Goal: Transaction & Acquisition: Book appointment/travel/reservation

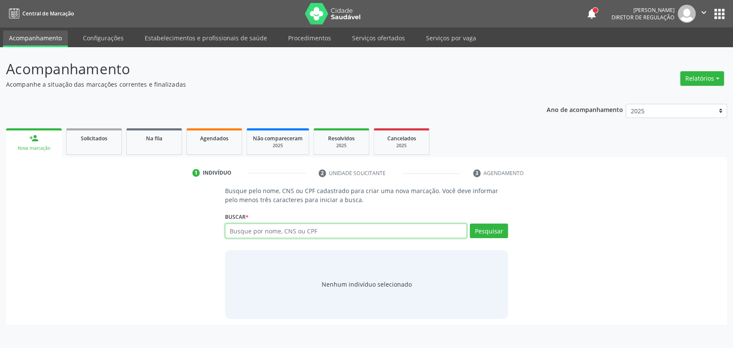
click at [318, 233] on input "text" at bounding box center [346, 231] width 242 height 15
type input "ashlley le"
click at [271, 235] on input "ashlley le" at bounding box center [346, 231] width 242 height 15
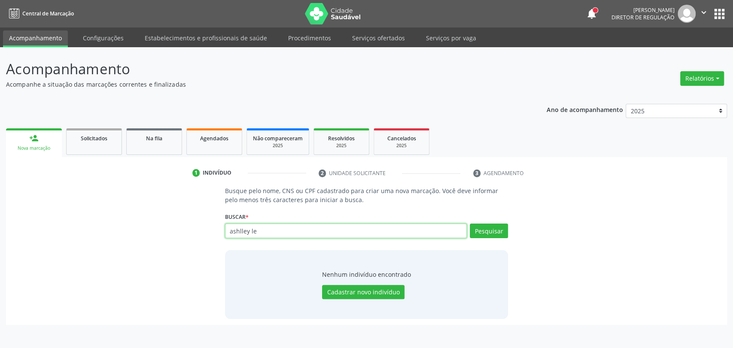
paste input "701007899966399"
type input "701007899966399"
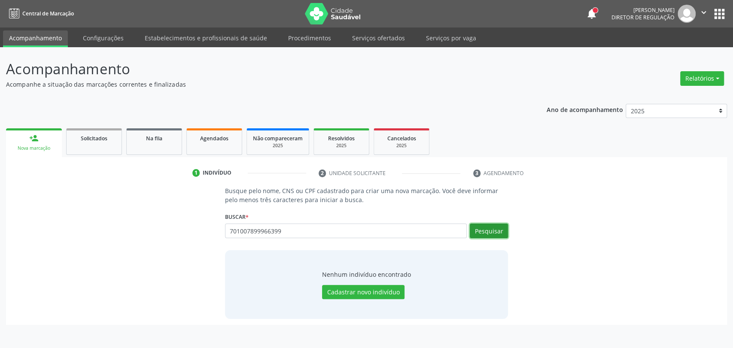
click at [487, 237] on button "Pesquisar" at bounding box center [489, 231] width 38 height 15
type input "701007899966399"
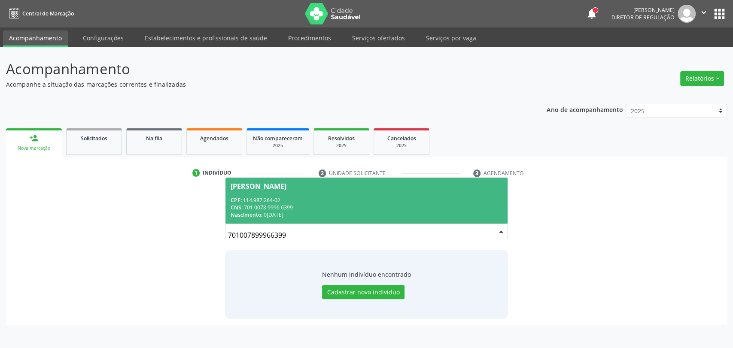
click at [364, 195] on span "[PERSON_NAME] CPF: 114.987.264-02 CNS: 701 0078 9996 6399 Nascimento: [DATE]" at bounding box center [366, 201] width 283 height 46
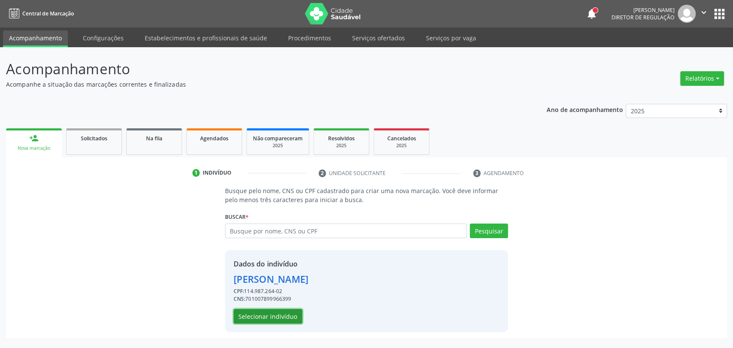
click at [278, 320] on button "Selecionar indivíduo" at bounding box center [268, 316] width 69 height 15
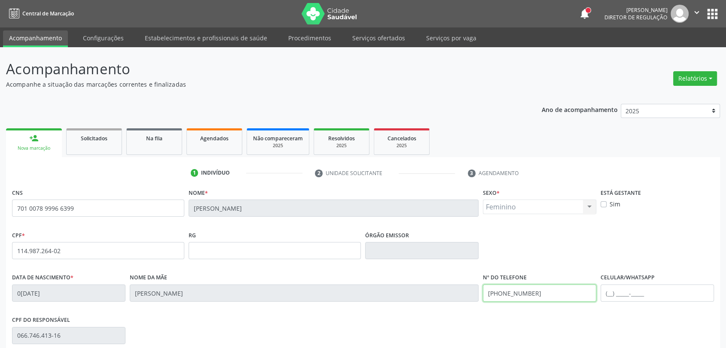
click at [529, 289] on input "[PHONE_NUMBER]" at bounding box center [539, 293] width 113 height 17
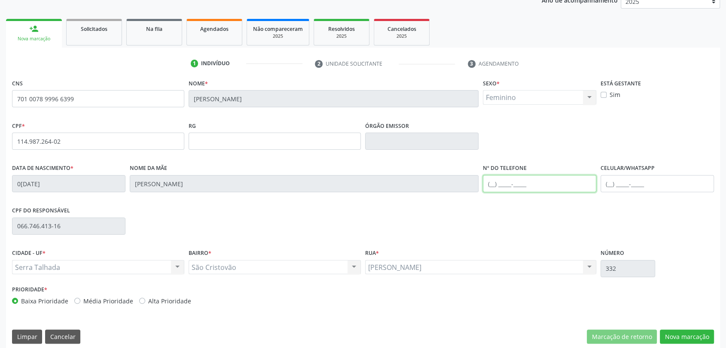
scroll to position [117, 0]
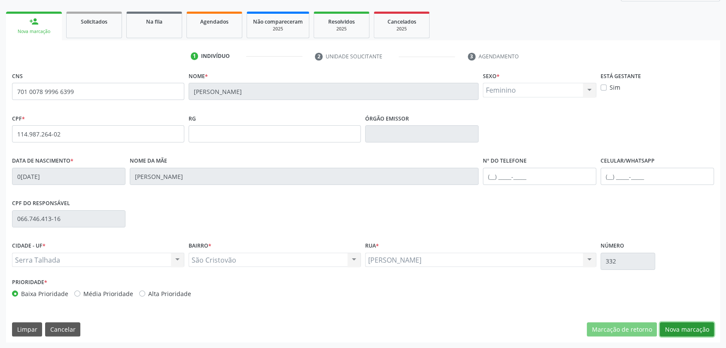
click at [695, 328] on button "Nova marcação" at bounding box center [687, 329] width 54 height 15
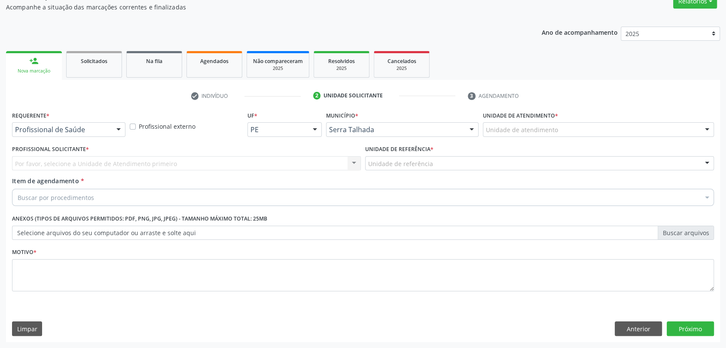
scroll to position [77, 0]
click at [51, 136] on div "Profissional de Saúde" at bounding box center [68, 130] width 113 height 15
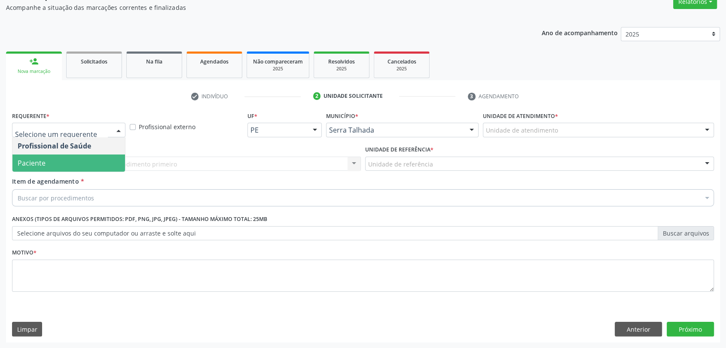
click at [51, 155] on span "Paciente" at bounding box center [68, 163] width 113 height 17
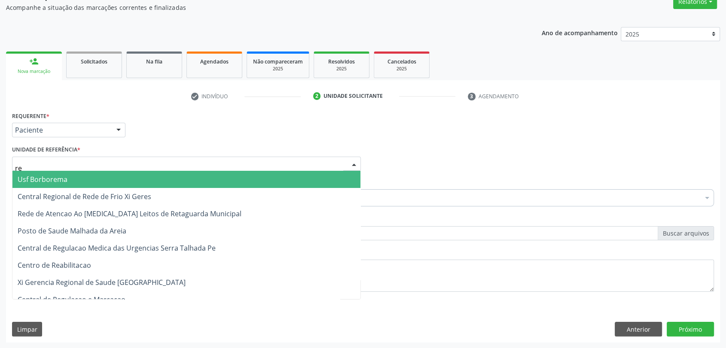
type input "rea"
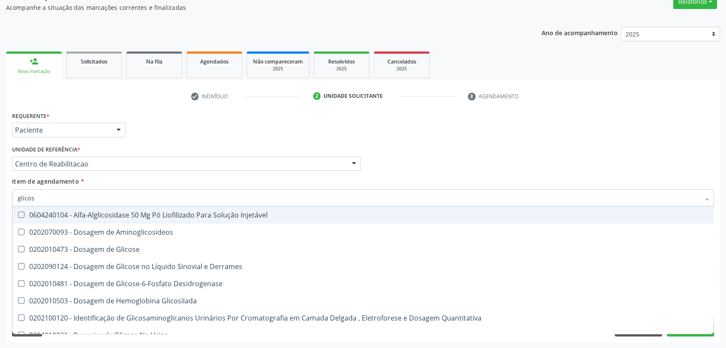
type input "glicose"
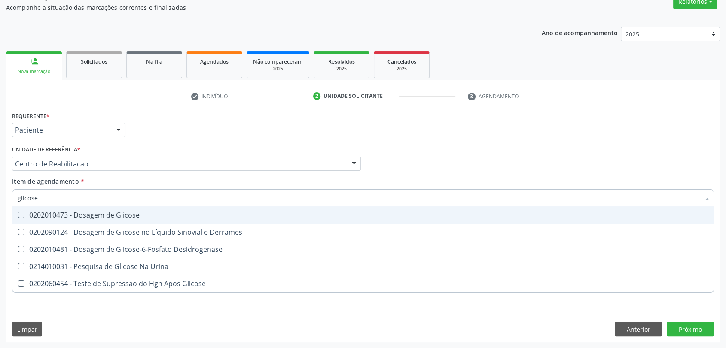
click at [62, 214] on div "0202010473 - Dosagem de Glicose" at bounding box center [363, 215] width 691 height 7
checkbox Glicose "true"
click at [60, 197] on input "glicose" at bounding box center [359, 197] width 682 height 17
type input "co"
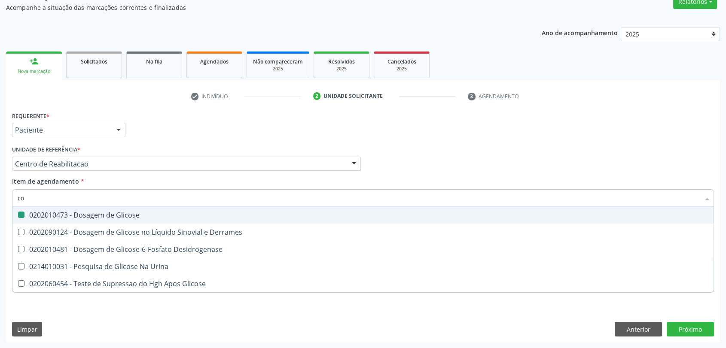
checkbox Glicose "false"
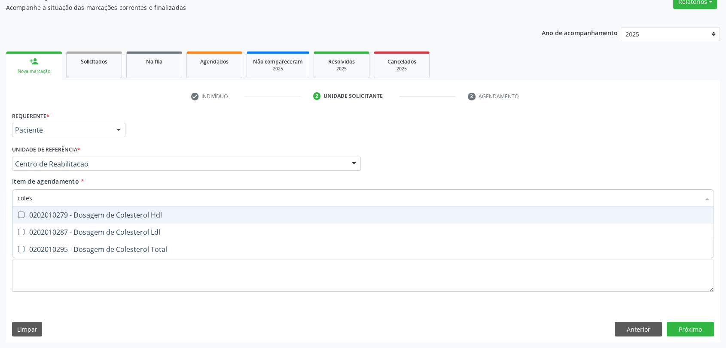
type input "colest"
click at [57, 215] on div "0202010279 - Dosagem de Colesterol Hdl" at bounding box center [363, 215] width 691 height 7
checkbox Hdl "true"
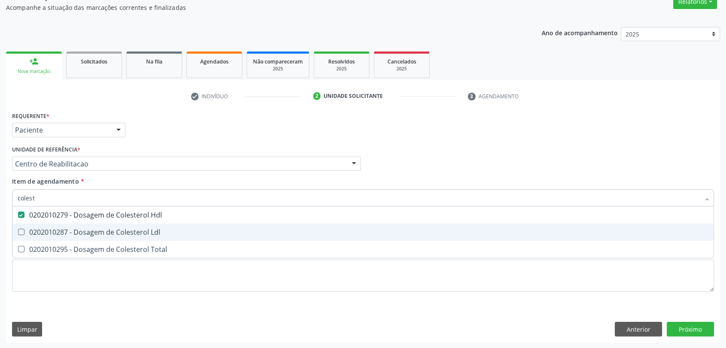
click at [52, 230] on div "0202010287 - Dosagem de Colesterol Ldl" at bounding box center [363, 232] width 691 height 7
checkbox Ldl "true"
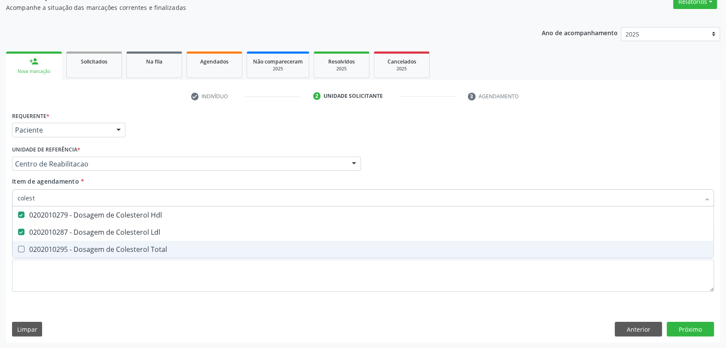
click at [52, 248] on div "0202010295 - Dosagem de Colesterol Total" at bounding box center [363, 249] width 691 height 7
checkbox Total "true"
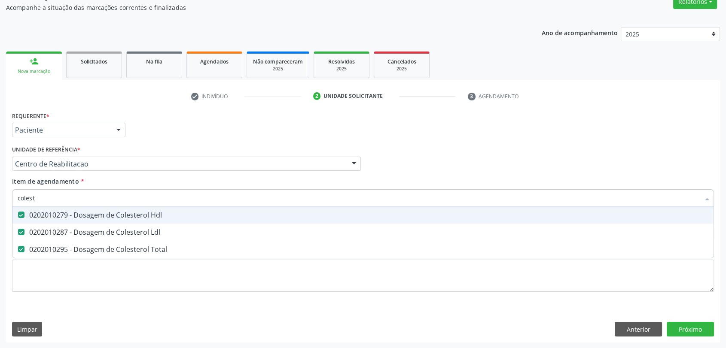
click at [49, 200] on input "colest" at bounding box center [359, 197] width 682 height 17
type input "t"
checkbox Hdl "false"
checkbox Ldl "false"
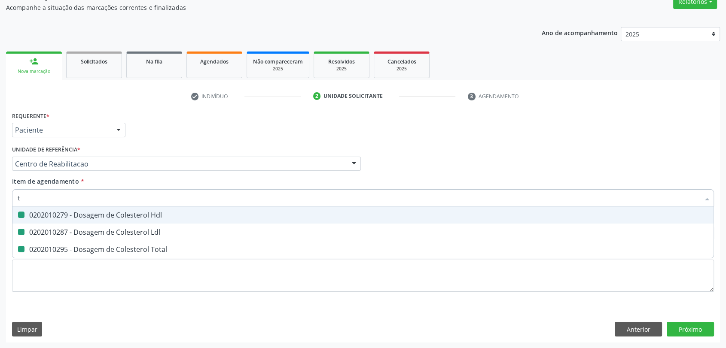
checkbox Total "false"
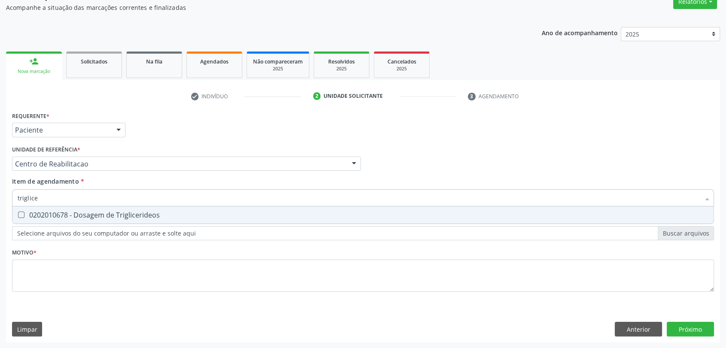
type input "triglicer"
click at [48, 218] on div "0202010678 - Dosagem de Triglicerideos" at bounding box center [363, 215] width 691 height 7
checkbox Triglicerideos "true"
click at [48, 198] on input "triglicer" at bounding box center [359, 197] width 682 height 17
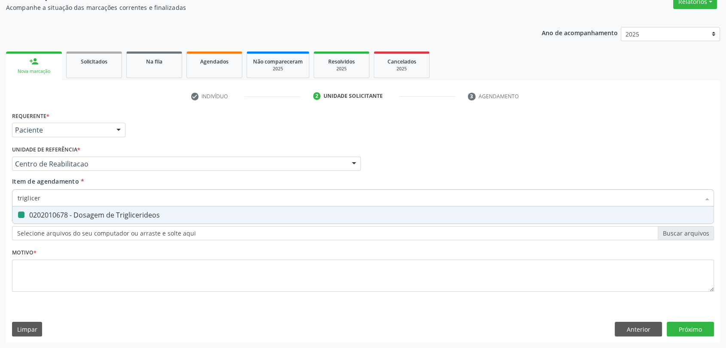
type input "t"
checkbox Triglicerideos "false"
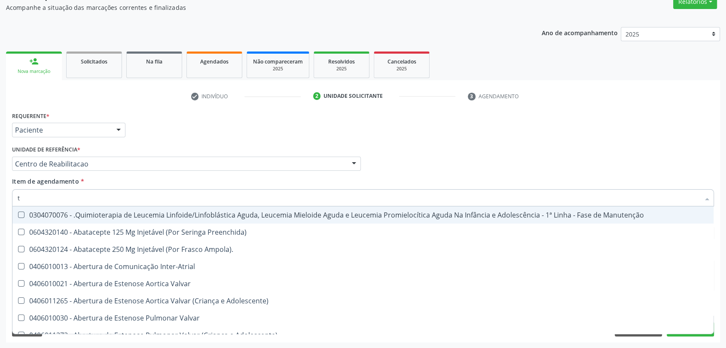
type input "tr"
checkbox Saúde "true"
type input "tra"
checkbox Saúde "false"
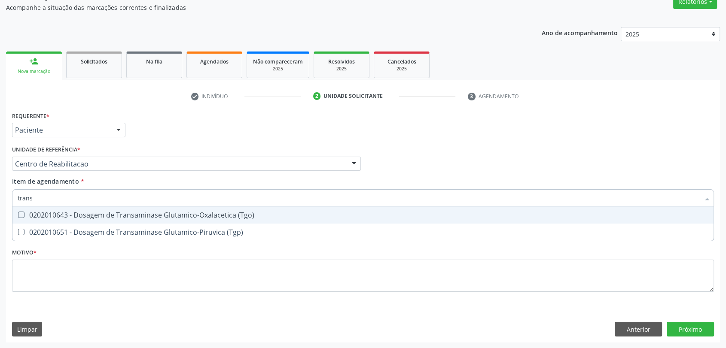
type input "transa"
click at [55, 216] on div "0202010643 - Dosagem de Transaminase Glutamico-Oxalacetica (Tgo)" at bounding box center [363, 215] width 691 height 7
checkbox \(Tgo\) "true"
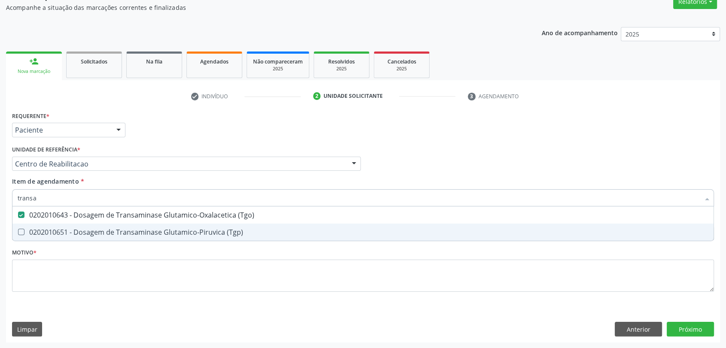
click at [54, 229] on div "0202010651 - Dosagem de Transaminase Glutamico-Piruvica (Tgp)" at bounding box center [363, 232] width 691 height 7
checkbox \(Tgp\) "true"
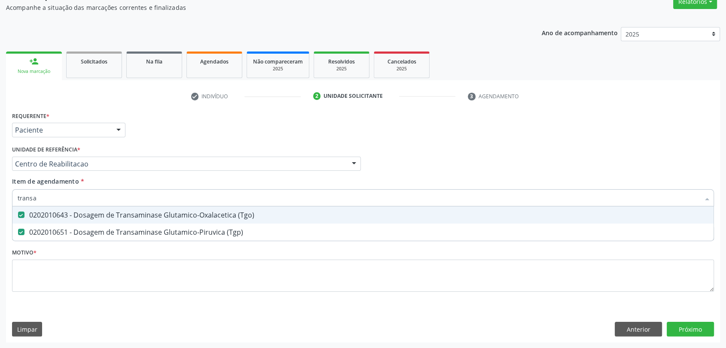
click at [55, 203] on input "transa" at bounding box center [359, 197] width 682 height 17
type input "g"
checkbox \(Tgo\) "false"
checkbox \(Tgp\) "false"
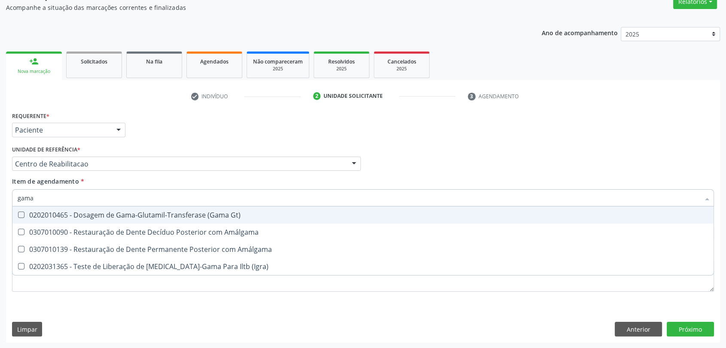
type input "gama g"
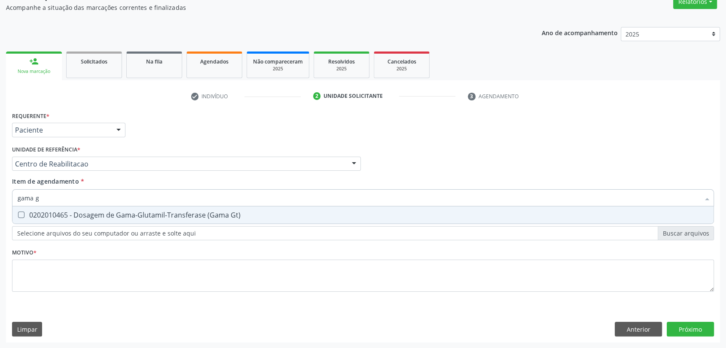
click at [56, 209] on span "0202010465 - Dosagem de Gama-Glutamil-Transferase (Gama Gt)" at bounding box center [362, 215] width 701 height 17
checkbox Gt\) "true"
click at [56, 201] on input "gama g" at bounding box center [359, 197] width 682 height 17
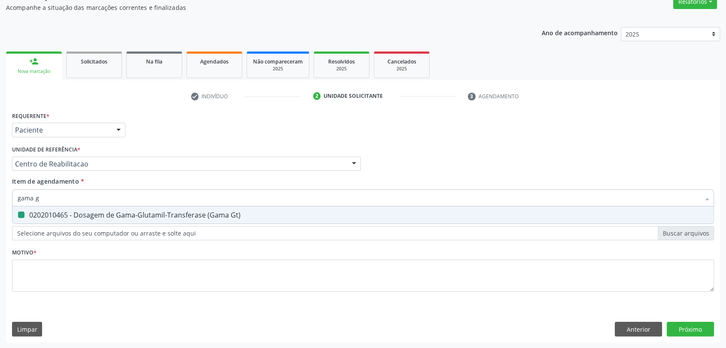
type input "c"
checkbox Gt\) "false"
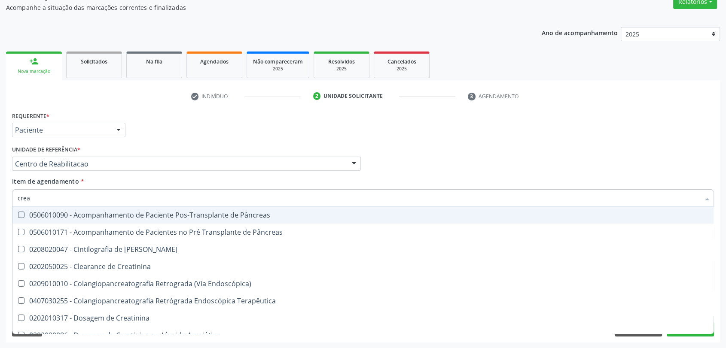
type input "creat"
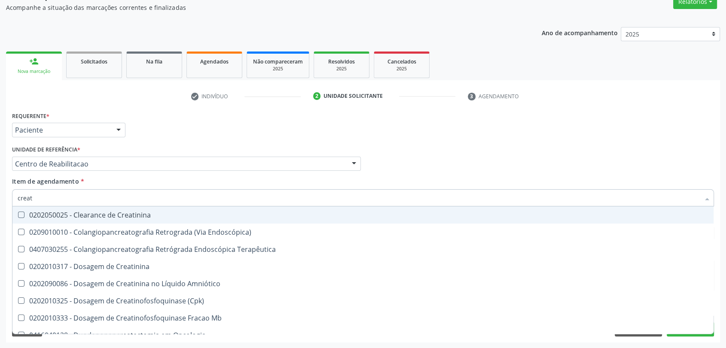
click at [76, 214] on div "0202050025 - Clearance de Creatinina" at bounding box center [363, 215] width 691 height 7
checkbox Creatinina "true"
click at [70, 196] on input "creat" at bounding box center [359, 197] width 682 height 17
type input "f"
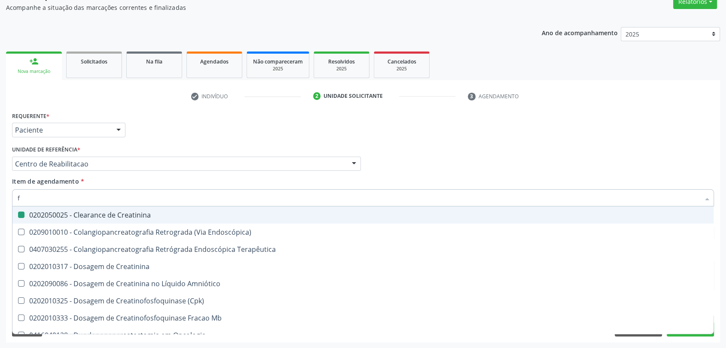
checkbox Creatinina "false"
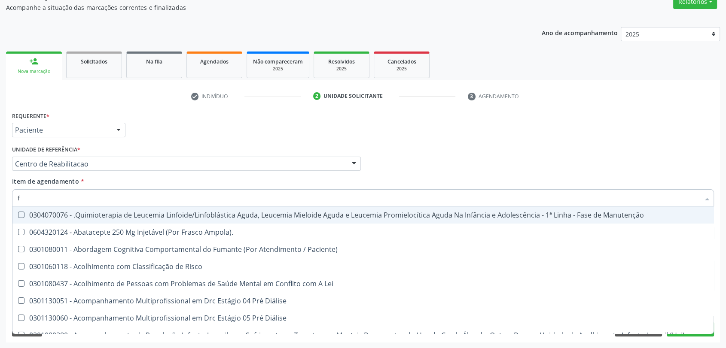
type input "fe"
checkbox Abdominal "true"
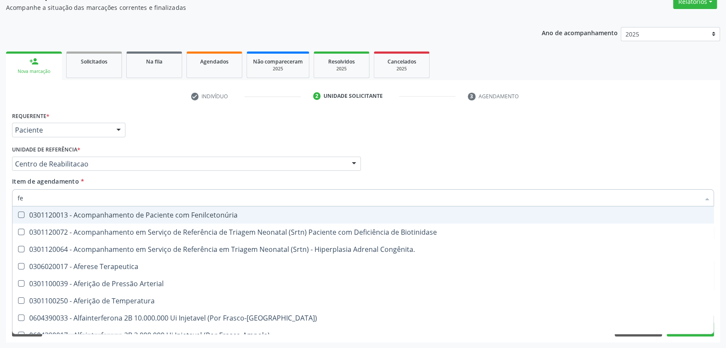
type input "fer"
checkbox Primario "true"
checkbox Gt\) "false"
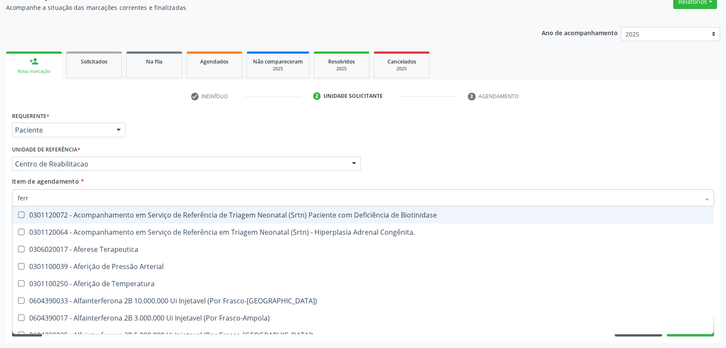
type input "ferro"
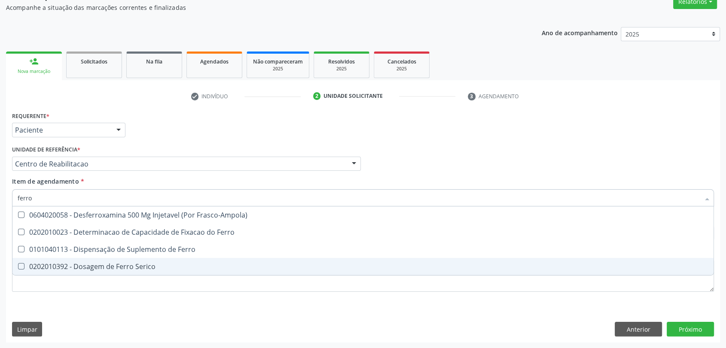
click at [84, 272] on span "0202010392 - Dosagem de Ferro Serico" at bounding box center [362, 266] width 701 height 17
checkbox Serico "true"
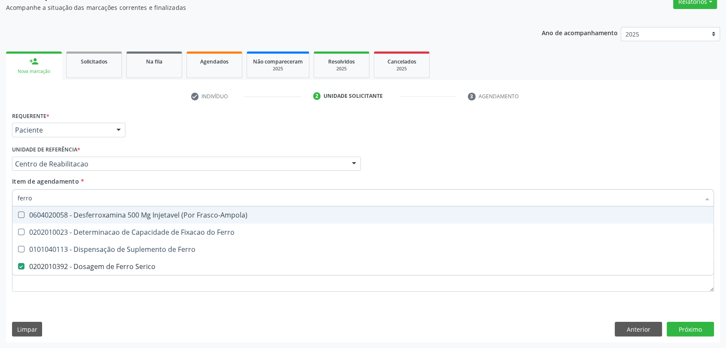
click at [84, 197] on input "ferro" at bounding box center [359, 197] width 682 height 17
type input "f"
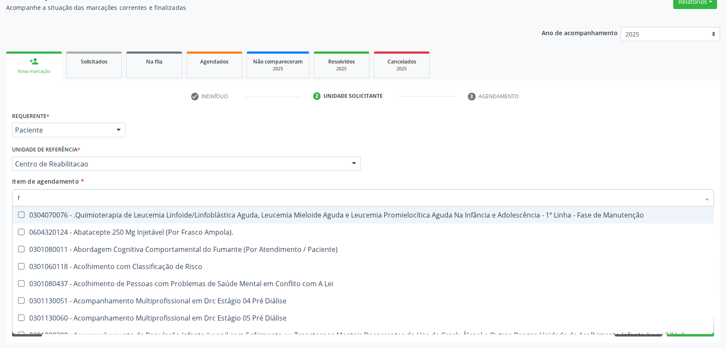
checkbox Risco "false"
type input "fe"
checkbox Aórtico "true"
checkbox Abdominal "true"
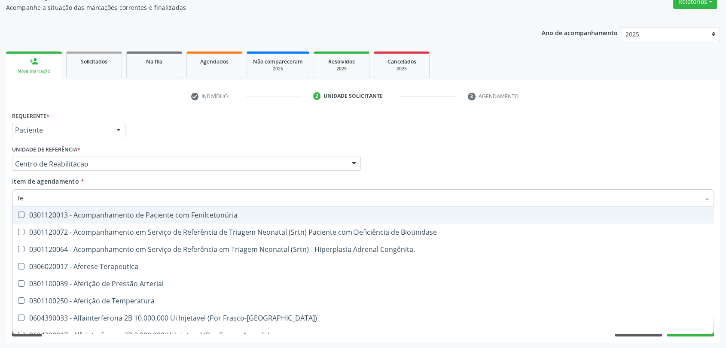
type input "fer"
checkbox Grama\) "true"
checkbox Primario "true"
checkbox Serico "false"
checkbox Gt\) "false"
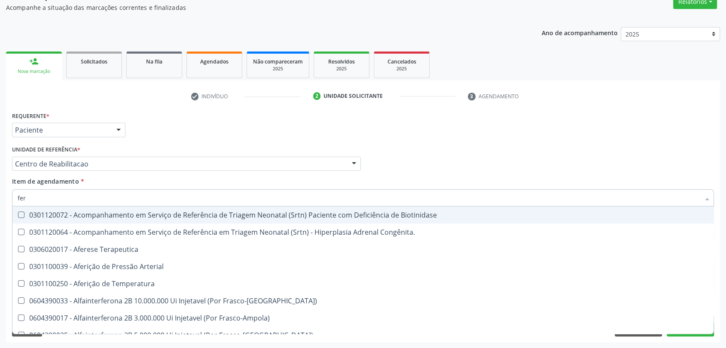
type input "ferr"
checkbox Temperatura "true"
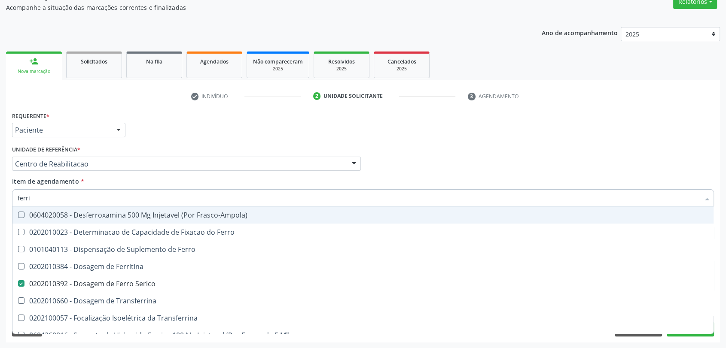
type input "ferrit"
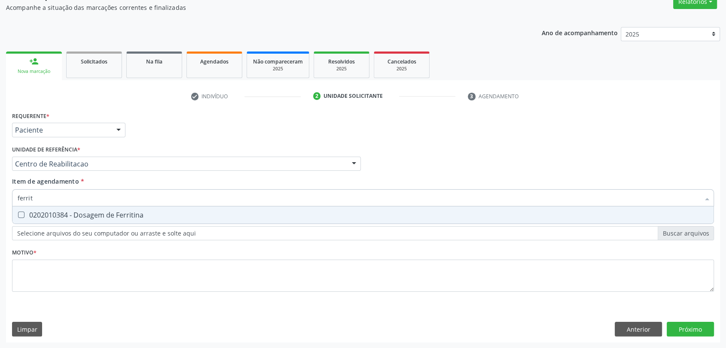
click at [81, 213] on div "0202010384 - Dosagem de Ferritina" at bounding box center [363, 215] width 691 height 7
checkbox Ferritina "true"
click at [69, 196] on input "ferrit" at bounding box center [359, 197] width 682 height 17
type input "t"
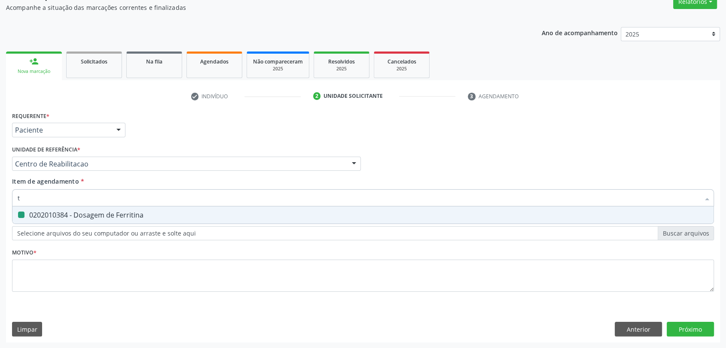
checkbox Ferritina "false"
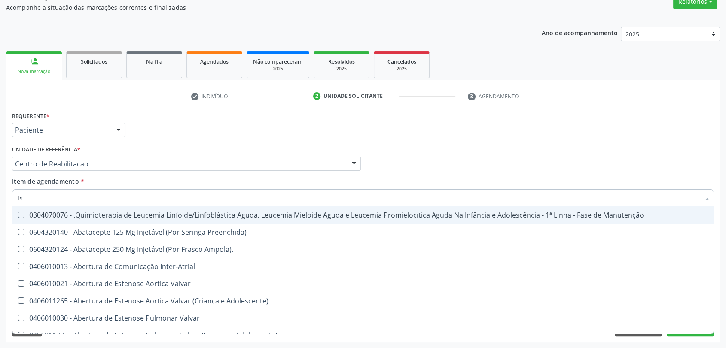
type input "tsh"
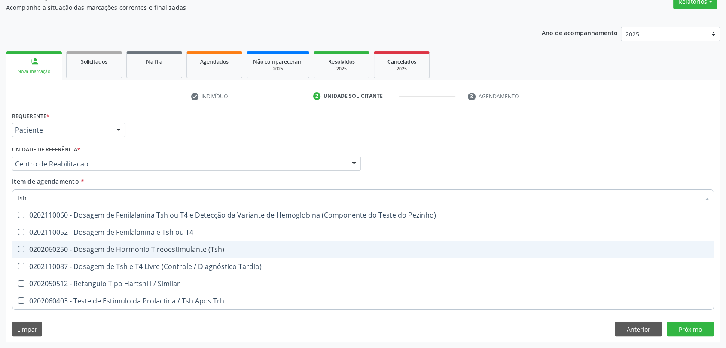
click at [172, 249] on div "0202060250 - Dosagem de Hormonio Tireoestimulante (Tsh)" at bounding box center [363, 249] width 691 height 7
checkbox \(Tsh\) "true"
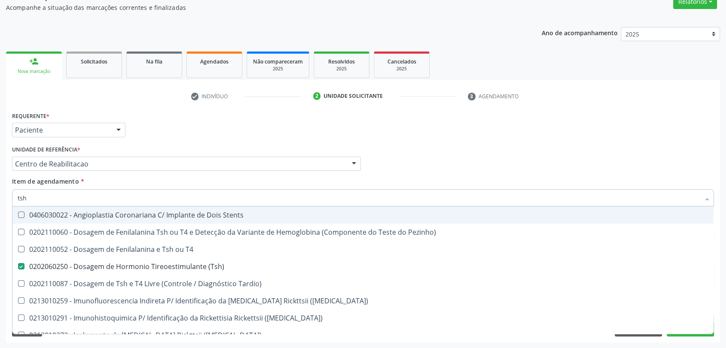
type input "ts"
checkbox T4 "false"
checkbox \(Tsh\) "true"
type input "t"
checkbox \(Tsh\) "false"
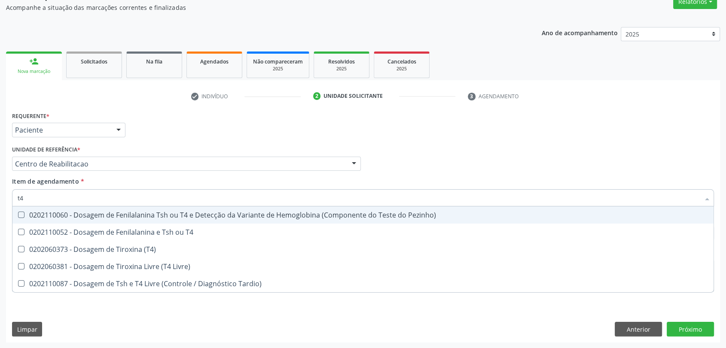
type input "t4 l"
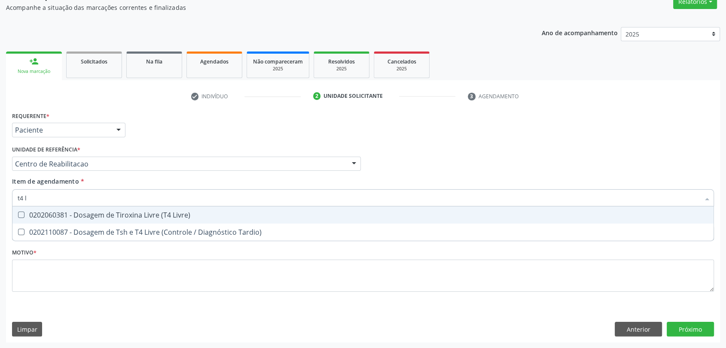
click at [134, 216] on div "0202060381 - Dosagem de Tiroxina Livre (T4 Livre)" at bounding box center [363, 215] width 691 height 7
checkbox Livre\) "true"
click at [86, 197] on input "t4 l" at bounding box center [359, 197] width 682 height 17
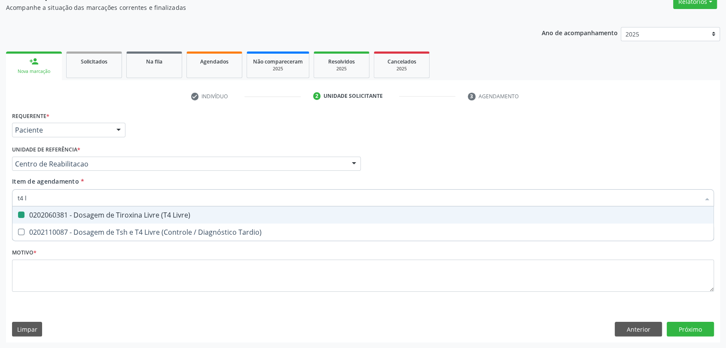
type input "v"
checkbox Livre\) "false"
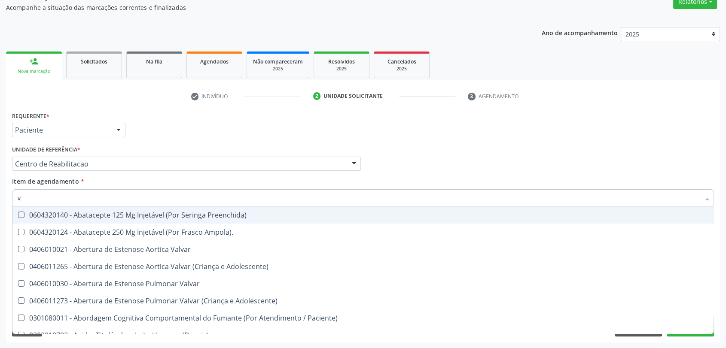
type input "vi"
checkbox Paliativos "true"
checkbox Livre\) "false"
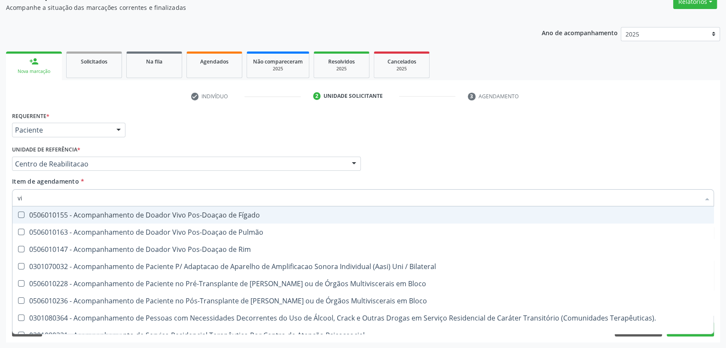
type input "v"
checkbox \(Tgp\) "false"
checkbox Isquiática "true"
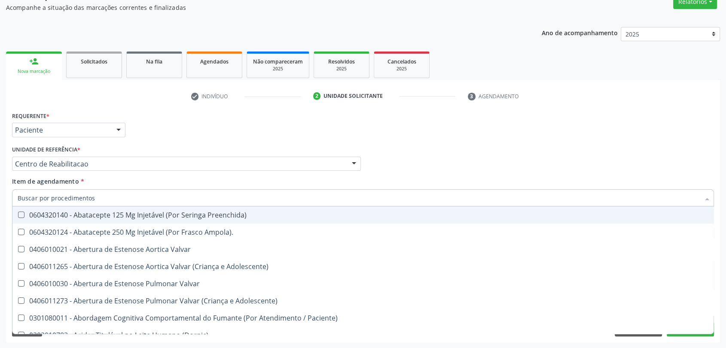
checkbox Livre\) "false"
checkbox \(Tgp\) "false"
checkbox Aberrantes "true"
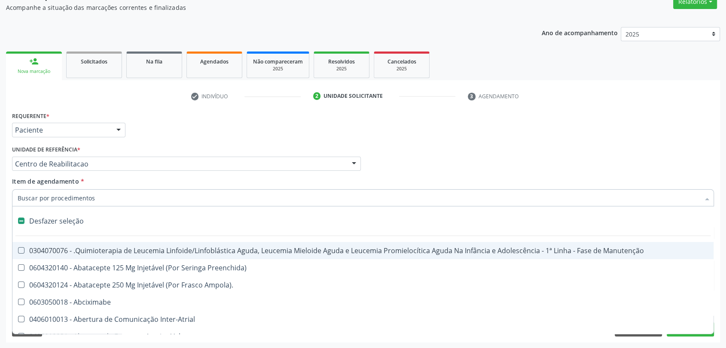
type input "b"
checkbox Creatinina "false"
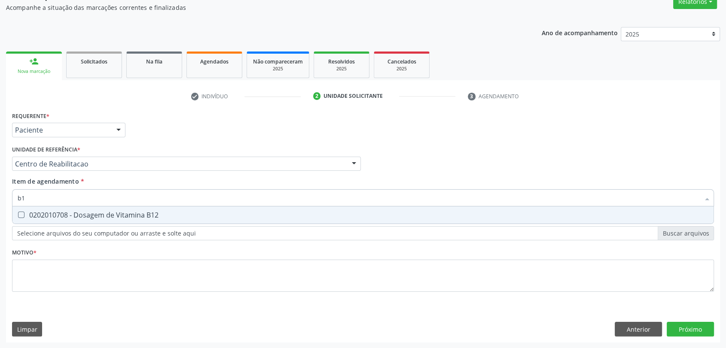
type input "b12"
click at [91, 218] on div "0202010708 - Dosagem de Vitamina B12" at bounding box center [363, 215] width 691 height 7
checkbox B12 "true"
click at [83, 198] on input "b12" at bounding box center [359, 197] width 682 height 17
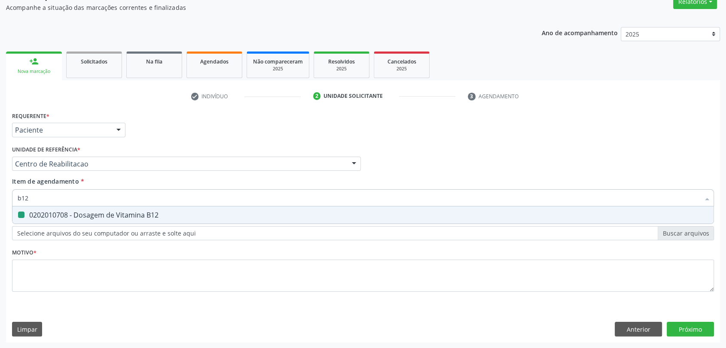
type input "v"
checkbox B12 "false"
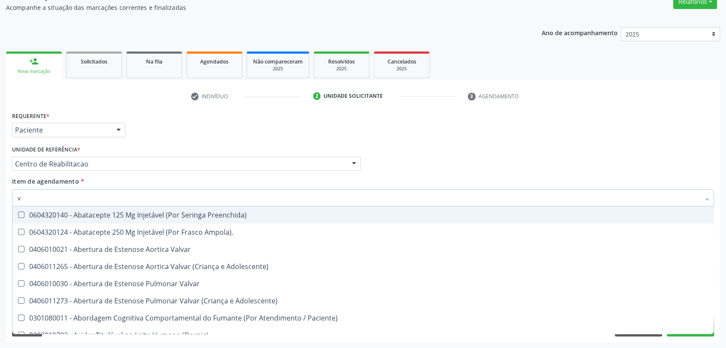
type input "vi"
checkbox Paliativos "true"
checkbox Trabalhador "true"
checkbox Livre\) "false"
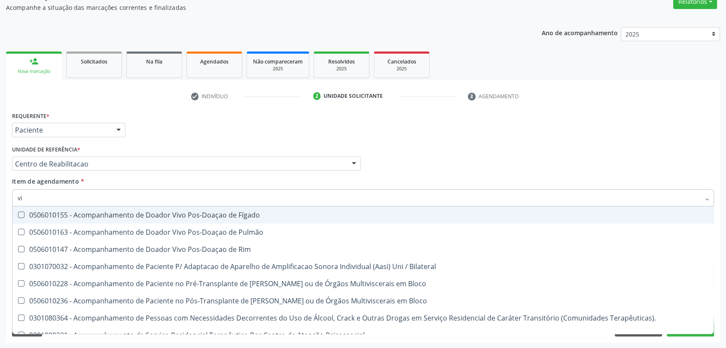
type input "vit"
checkbox Terapêuticas\)\ "true"
type input "vita"
checkbox Bloco "true"
checkbox Terapêuticas\)\ "false"
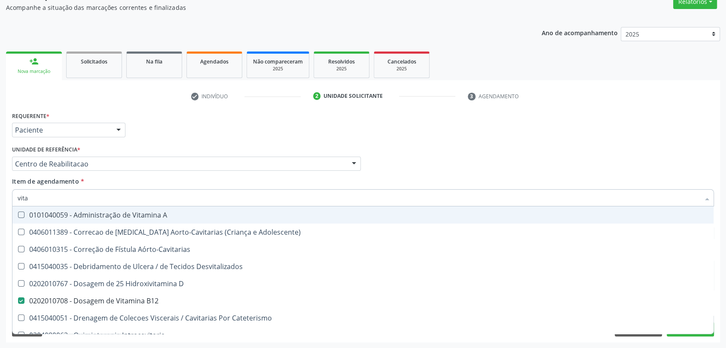
type input "vitam"
checkbox Aórto-Cavitarias "true"
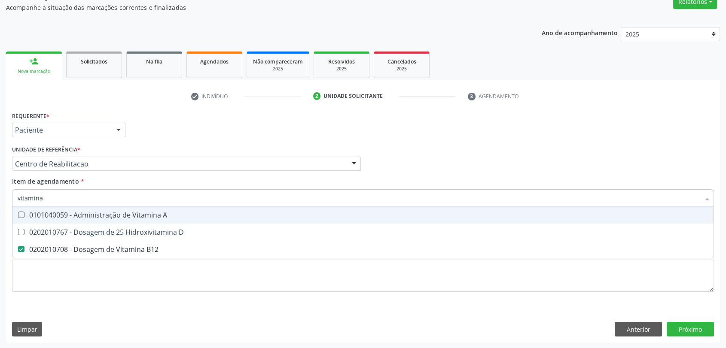
type input "vitamina"
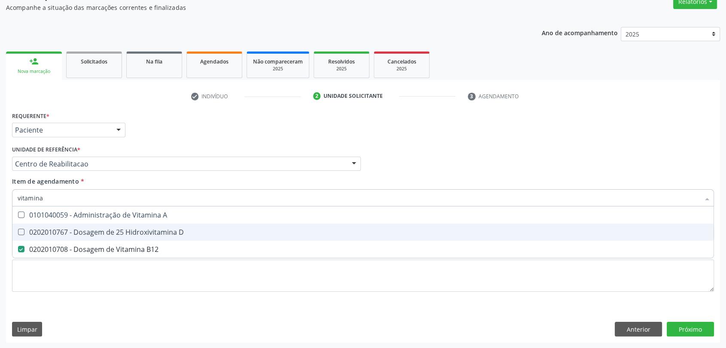
click at [88, 226] on span "0202010767 - Dosagem de 25 Hidroxivitamina D" at bounding box center [362, 232] width 701 height 17
checkbox D "true"
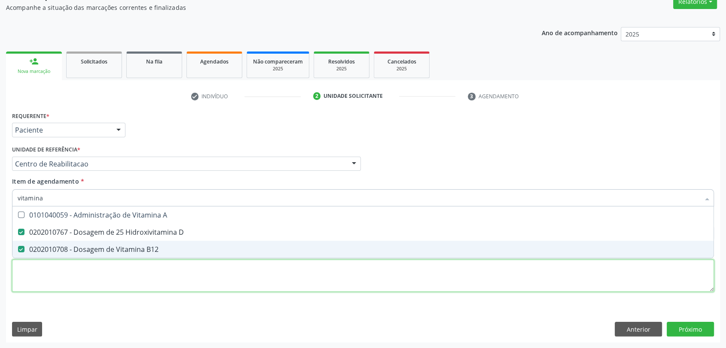
click at [73, 271] on div "Requerente * Paciente Profissional de Saúde Paciente Nenhum resultado encontrad…" at bounding box center [363, 207] width 702 height 195
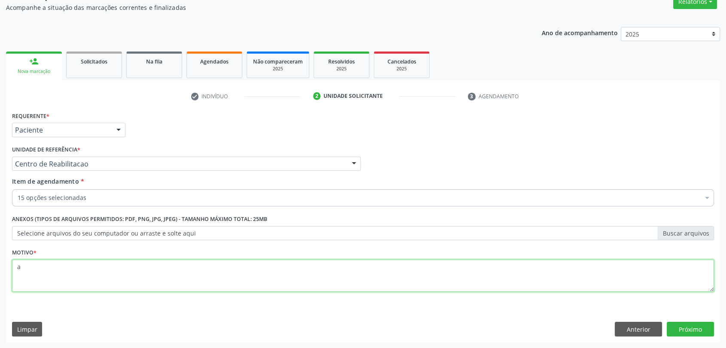
type textarea "a"
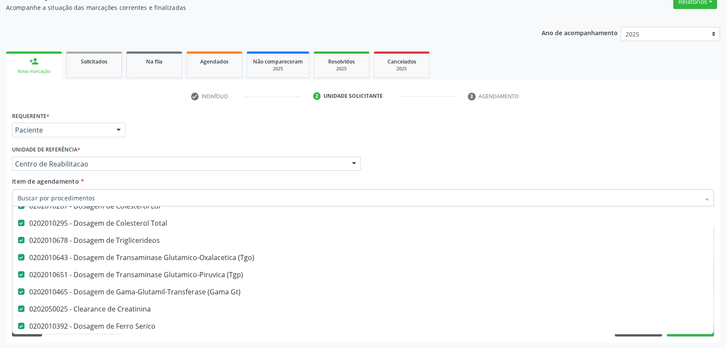
scroll to position [0, 0]
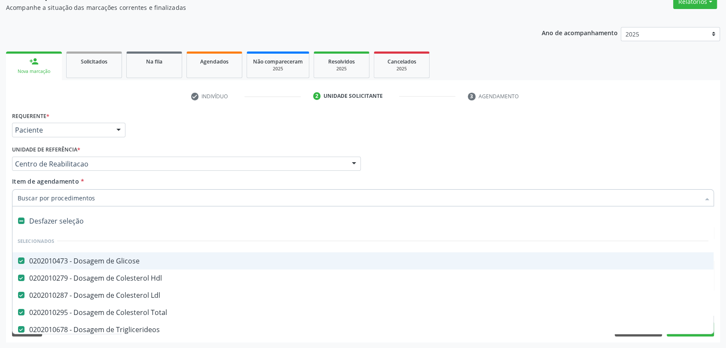
click at [402, 138] on div "Requerente * Paciente Profissional de Saúde Paciente Nenhum resultado encontrad…" at bounding box center [363, 126] width 706 height 33
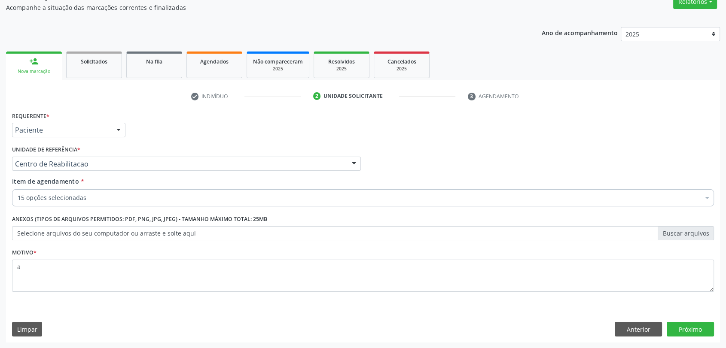
click at [164, 189] on div "15 opções selecionadas" at bounding box center [363, 197] width 702 height 17
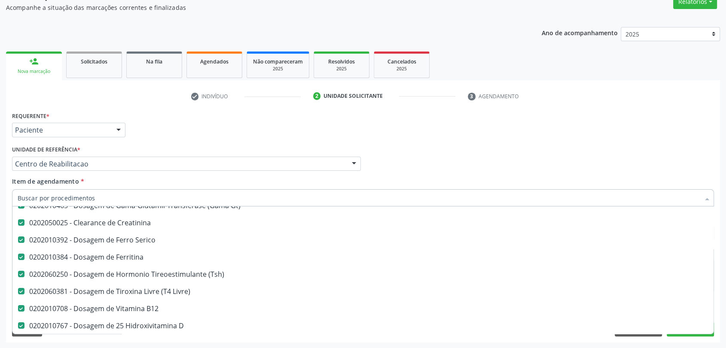
scroll to position [191, 0]
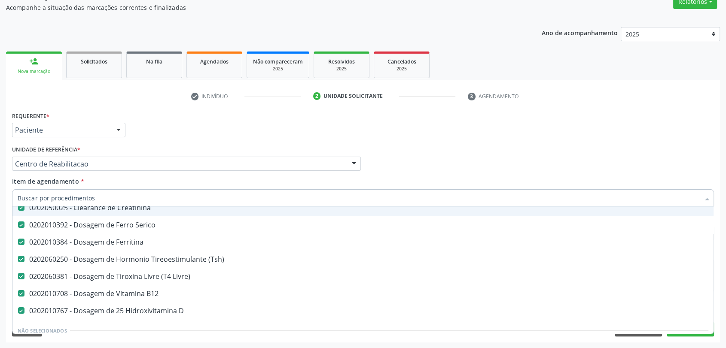
click at [385, 140] on div "Requerente * Paciente Profissional de Saúde Paciente Nenhum resultado encontrad…" at bounding box center [363, 126] width 706 height 33
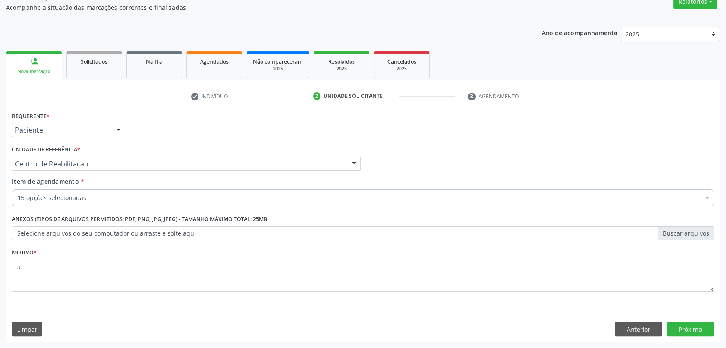
scroll to position [0, 0]
click at [683, 330] on button "Próximo" at bounding box center [689, 329] width 47 height 15
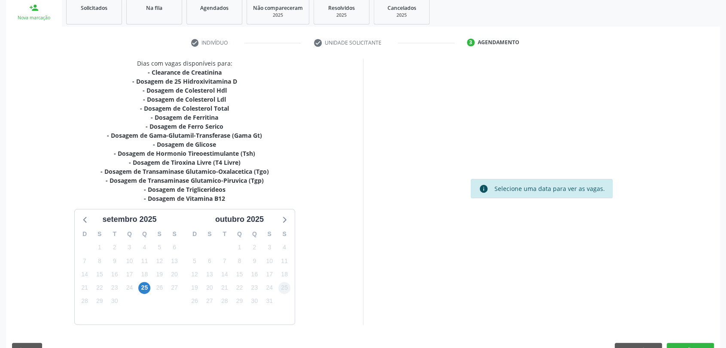
scroll to position [151, 0]
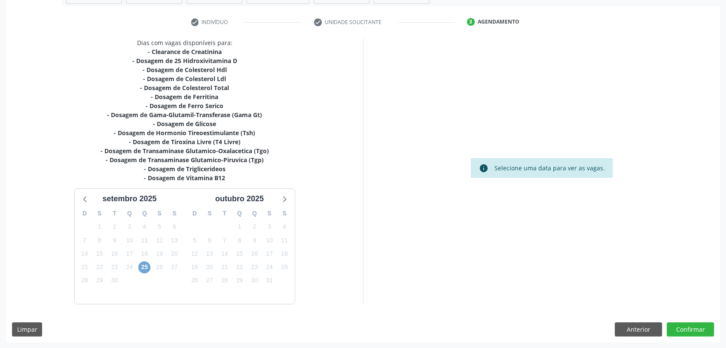
click at [145, 267] on span "25" at bounding box center [144, 268] width 12 height 12
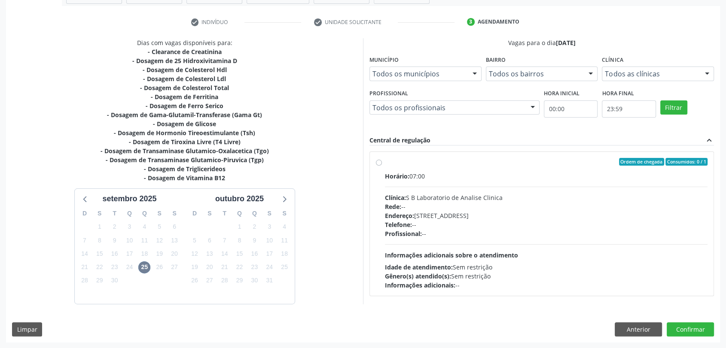
click at [415, 175] on div "Horário: 07:00" at bounding box center [546, 176] width 322 height 9
click at [382, 166] on input "Ordem de chegada Consumidos: 0 / 1 Horário: 07:00 Clínica: S B Laboratorio de A…" at bounding box center [379, 162] width 6 height 8
radio input "true"
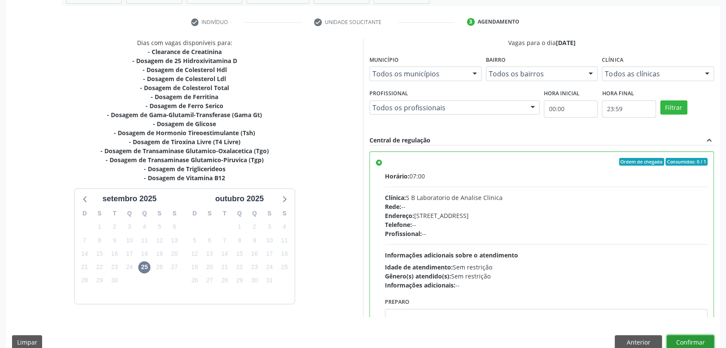
click at [695, 341] on button "Confirmar" at bounding box center [689, 342] width 47 height 15
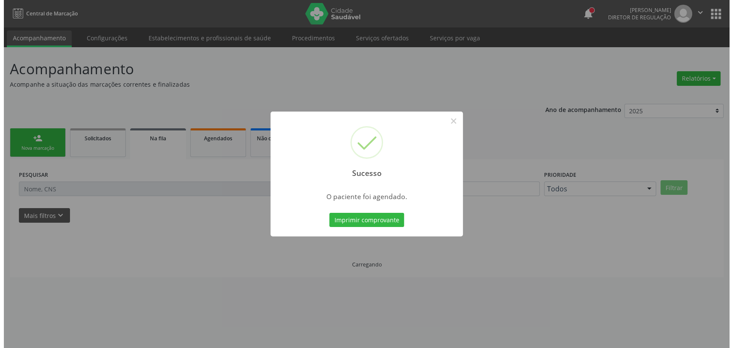
scroll to position [0, 0]
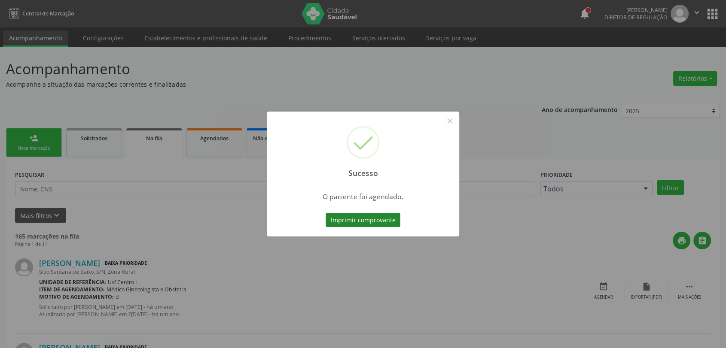
click at [379, 218] on button "Imprimir comprovante" at bounding box center [363, 220] width 75 height 15
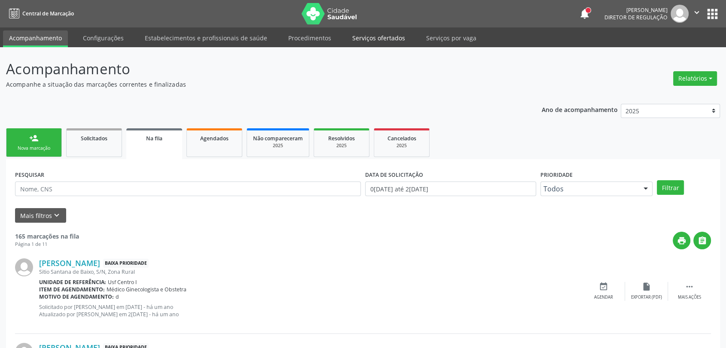
click at [369, 41] on link "Serviços ofertados" at bounding box center [378, 37] width 65 height 15
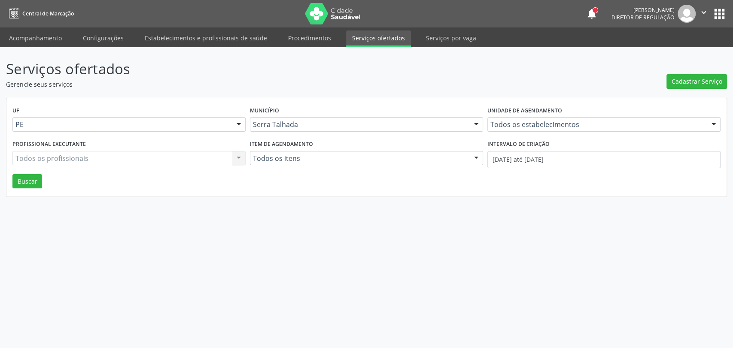
click at [582, 128] on div "Todos os estabelecimentos" at bounding box center [603, 124] width 233 height 15
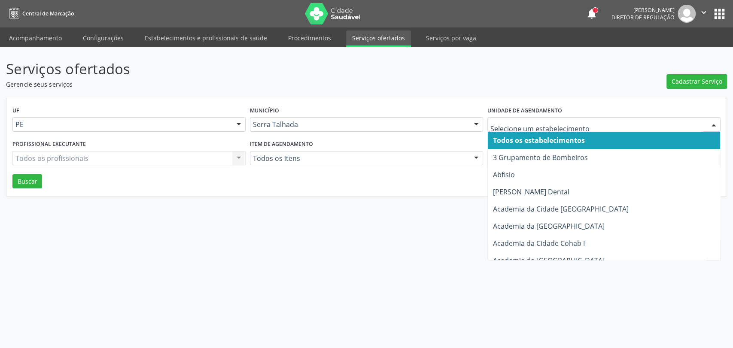
click at [579, 123] on input "text" at bounding box center [596, 128] width 213 height 17
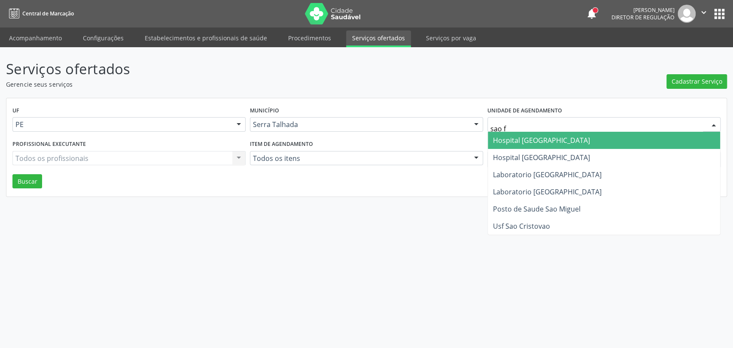
type input "sao fr"
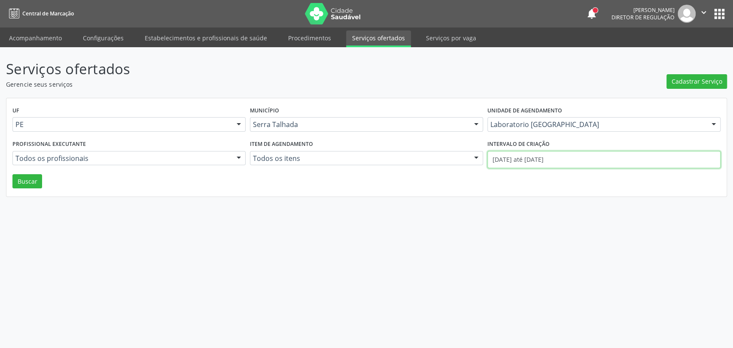
click at [596, 155] on input "[DATE] até [DATE]" at bounding box center [603, 159] width 233 height 17
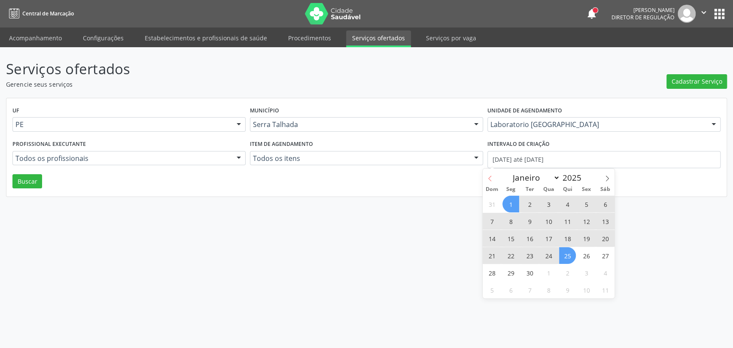
click at [489, 180] on icon at bounding box center [490, 179] width 6 height 6
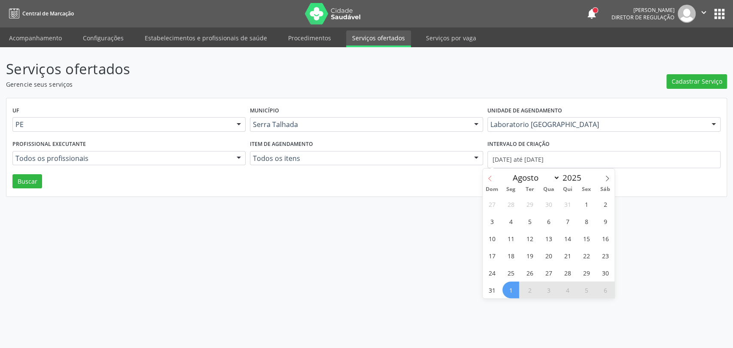
click at [489, 180] on icon at bounding box center [490, 179] width 6 height 6
select select "6"
click at [528, 204] on span "1" at bounding box center [529, 204] width 17 height 17
type input "[DATE]"
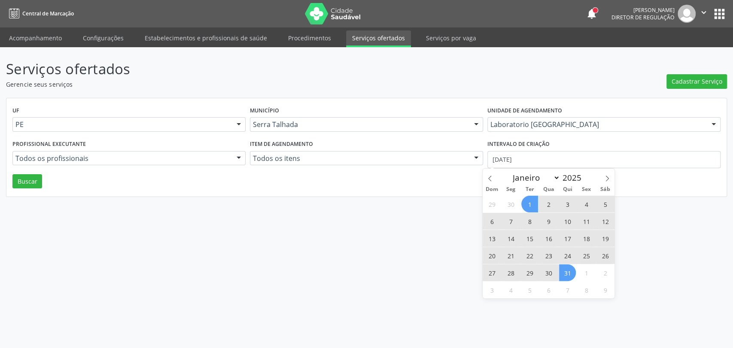
click at [569, 268] on span "31" at bounding box center [567, 273] width 17 height 17
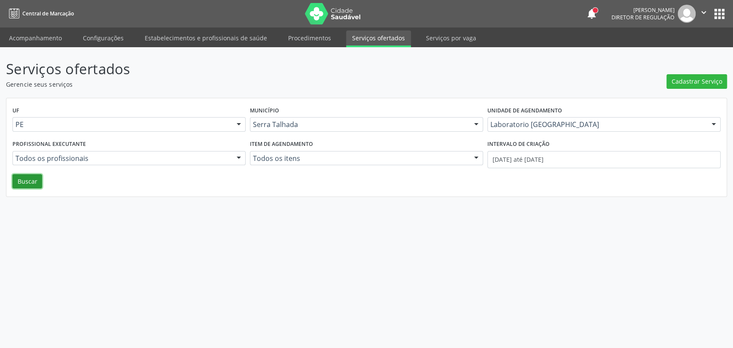
click at [38, 186] on button "Buscar" at bounding box center [27, 181] width 30 height 15
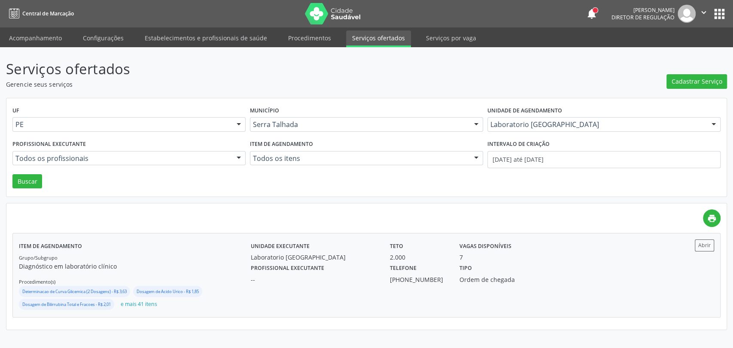
click at [493, 269] on div "Tipo Ordem de chegada" at bounding box center [505, 273] width 104 height 22
